Goal: Navigation & Orientation: Find specific page/section

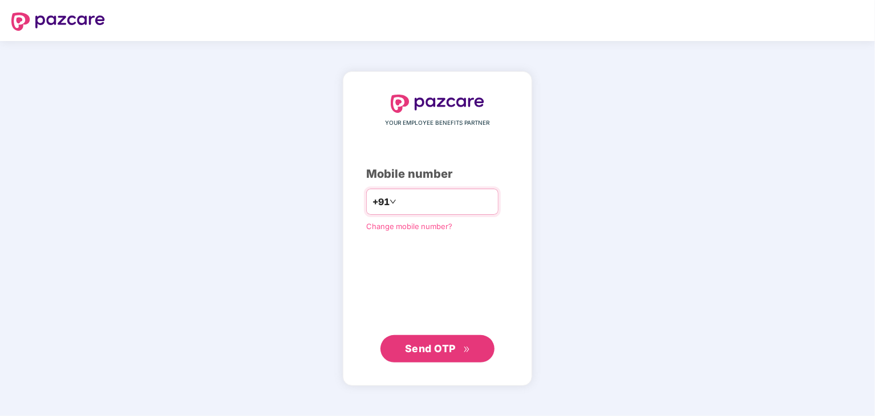
click at [412, 205] on input "number" at bounding box center [446, 202] width 94 height 18
type input "**********"
click at [448, 347] on span "Send OTP" at bounding box center [430, 348] width 51 height 12
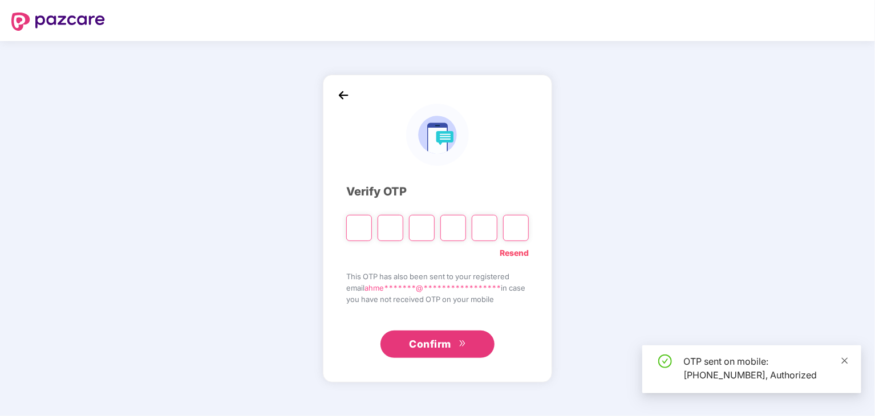
click at [845, 360] on icon "close" at bounding box center [845, 361] width 6 height 6
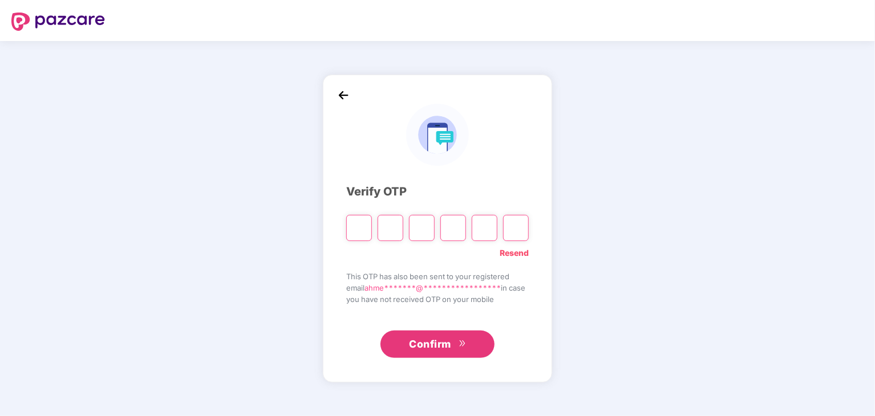
click at [351, 229] on input "Please enter verification code. Digit 1" at bounding box center [359, 228] width 26 height 26
type input "*"
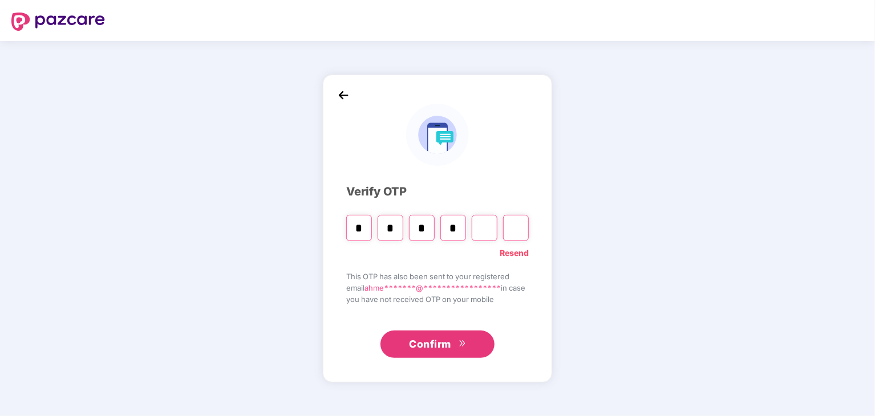
type input "*"
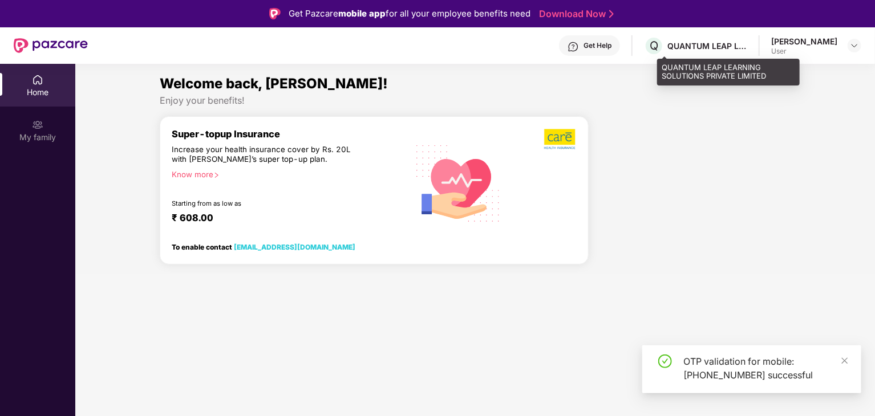
click at [728, 44] on div "QUANTUM LEAP LEARNING SOLUTIONS PRIVATE LIMITED" at bounding box center [707, 45] width 80 height 11
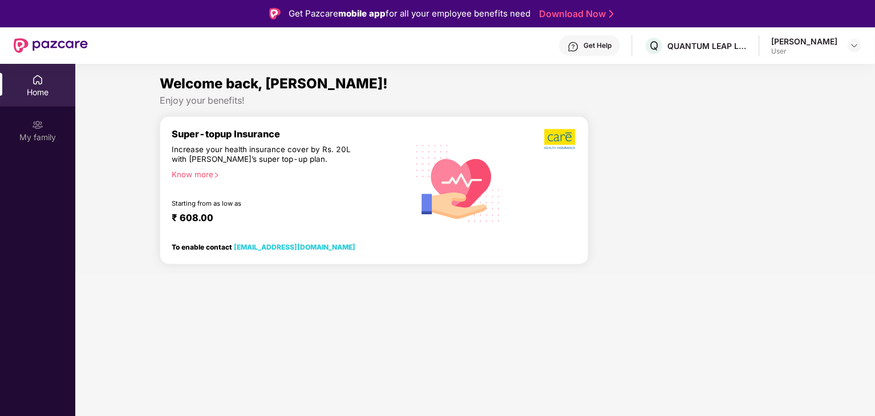
click at [197, 176] on div "Know more" at bounding box center [286, 174] width 229 height 8
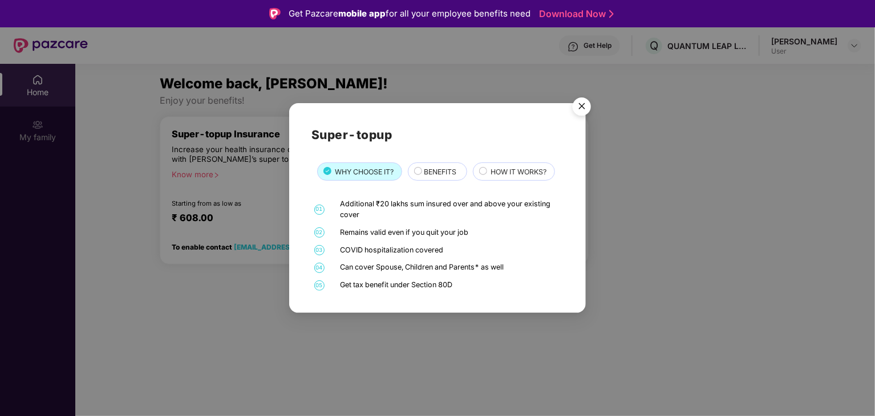
click at [431, 174] on span "BENEFITS" at bounding box center [440, 172] width 33 height 11
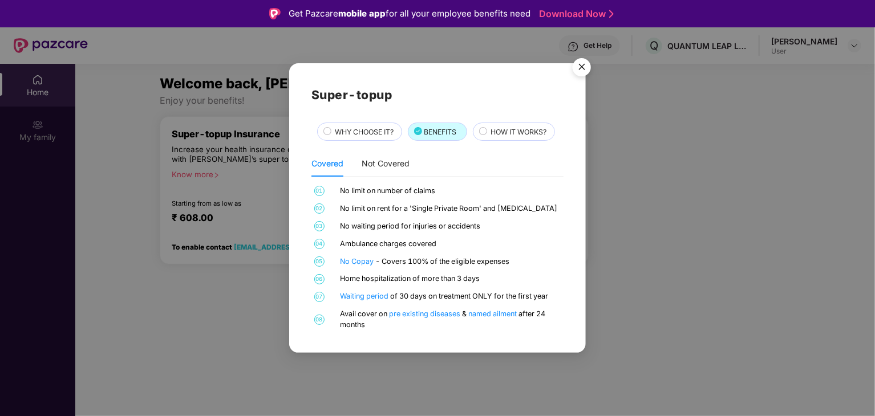
click at [583, 115] on div "Super-topup WHY CHOOSE IT? BENEFITS HOW IT WORKS? Covered Not Covered 01 No lim…" at bounding box center [437, 208] width 297 height 290
click at [582, 67] on img "Close" at bounding box center [582, 69] width 32 height 32
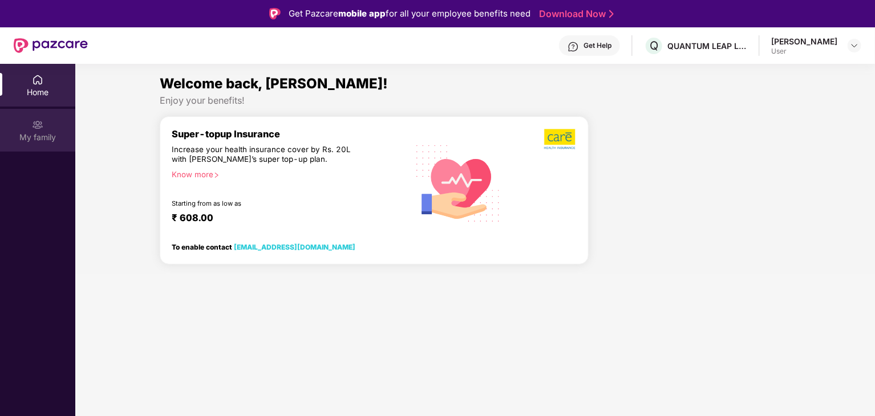
click at [34, 127] on img at bounding box center [37, 124] width 11 height 11
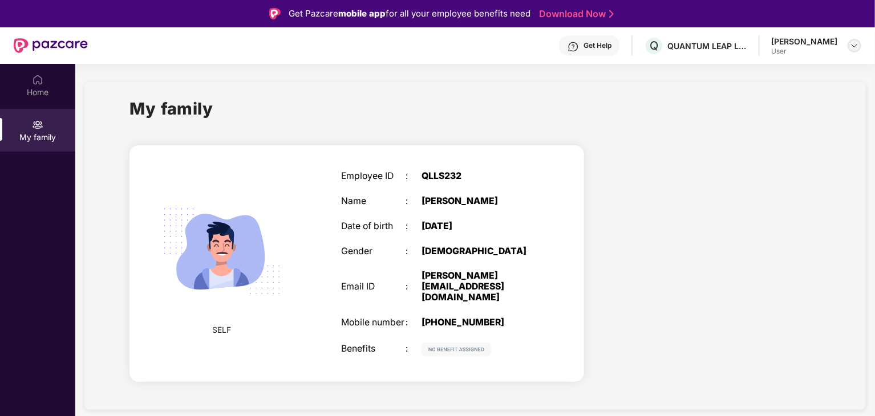
click at [850, 41] on img at bounding box center [854, 45] width 9 height 9
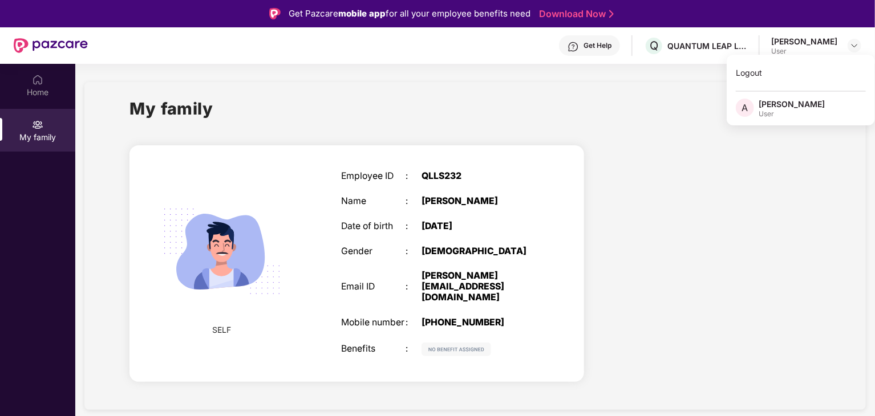
click at [46, 57] on div at bounding box center [51, 45] width 74 height 36
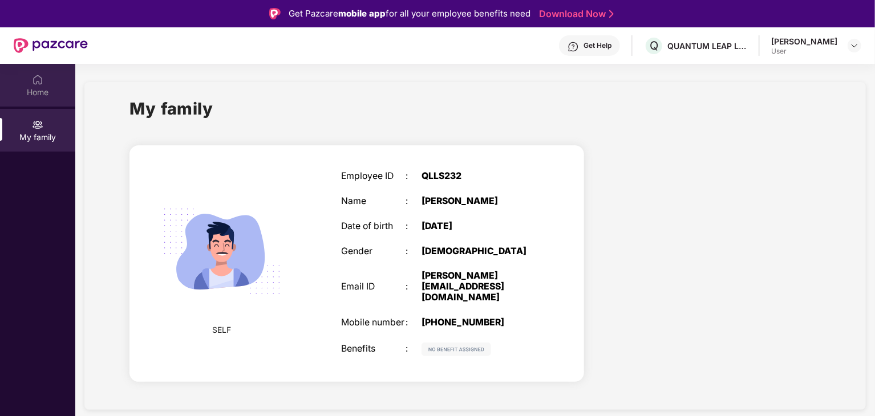
click at [60, 105] on div "Home" at bounding box center [37, 85] width 75 height 43
